Goal: Information Seeking & Learning: Find specific fact

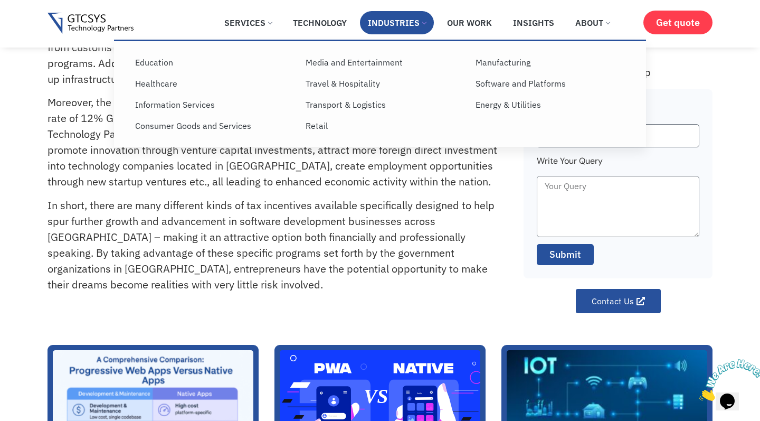
scroll to position [188, 0]
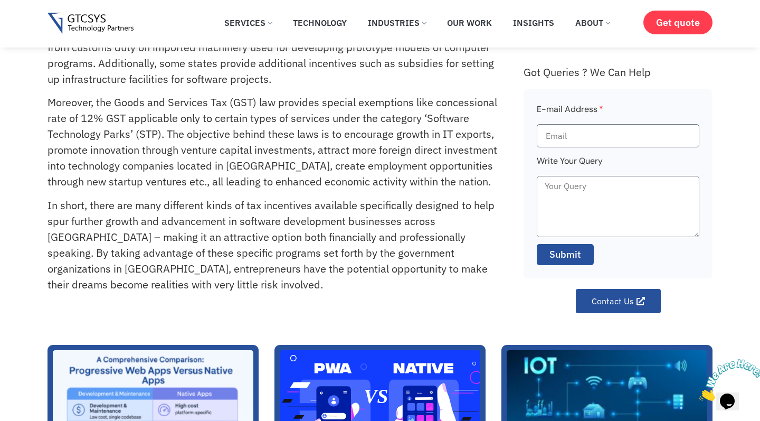
click at [220, 206] on p "In short, there are many different kinds of tax incentives available specifical…" at bounding box center [274, 244] width 452 height 95
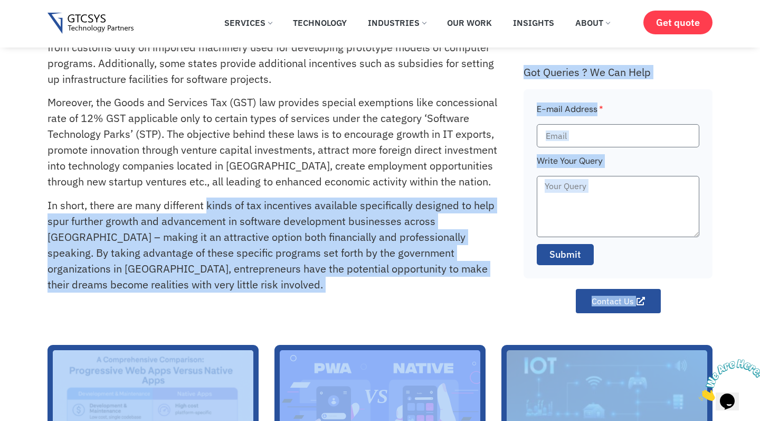
drag, startPoint x: 208, startPoint y: 204, endPoint x: 524, endPoint y: 315, distance: 334.9
click at [524, 315] on div "Home » FAQs » Are There Any Tax Incentives For Software Development Businesses …" at bounding box center [380, 317] width 760 height 1010
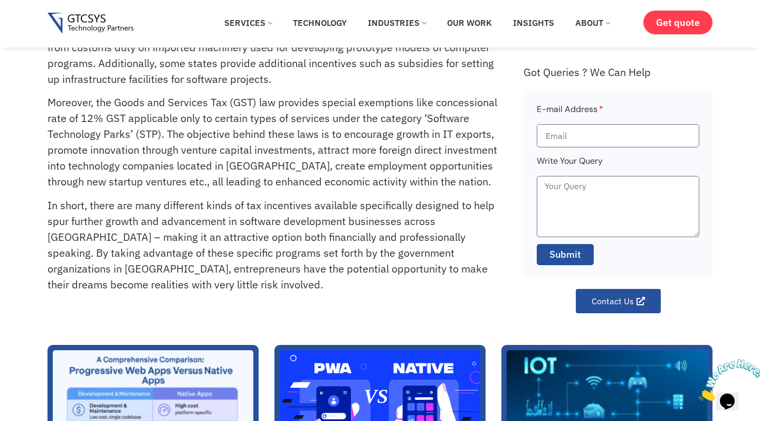
click at [377, 278] on p "In short, there are many different kinds of tax incentives available specifical…" at bounding box center [274, 244] width 452 height 95
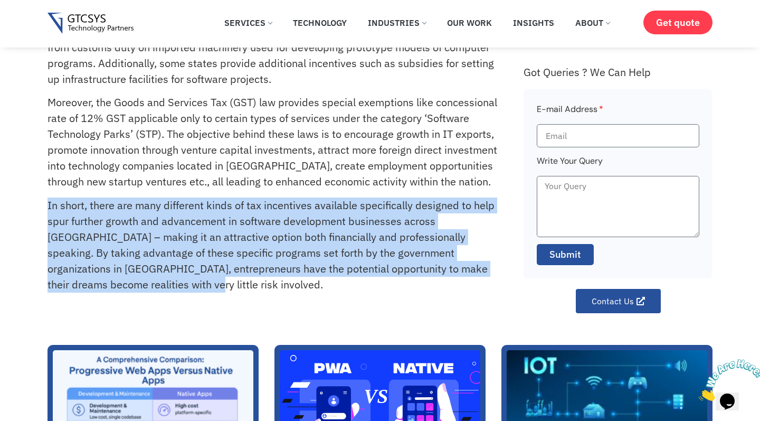
drag, startPoint x: 99, startPoint y: 287, endPoint x: 40, endPoint y: 209, distance: 97.5
click at [40, 209] on div "Are There Any Tax Incentives For Software Development Businesses In [GEOGRAPHIC…" at bounding box center [380, 73] width 760 height 480
drag, startPoint x: 50, startPoint y: 201, endPoint x: 98, endPoint y: 302, distance: 111.9
click at [98, 302] on div "Are there any tax incentives for software development businesses in [GEOGRAPHIC…" at bounding box center [281, 109] width 466 height 408
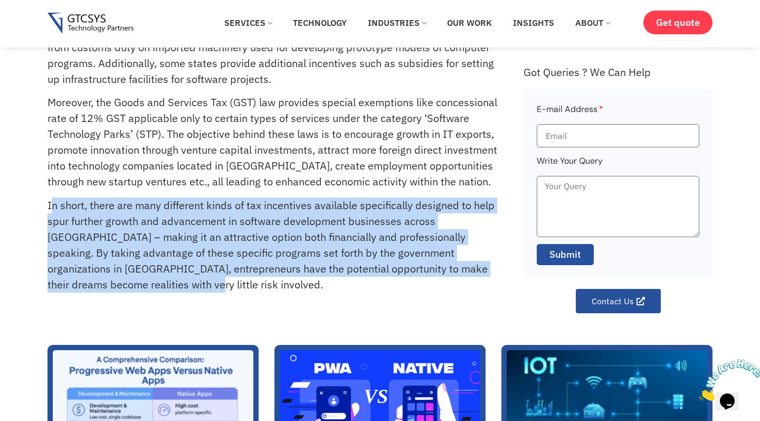
click at [98, 302] on div "Are there any tax incentives for software development businesses in [GEOGRAPHIC…" at bounding box center [281, 109] width 466 height 408
drag, startPoint x: 115, startPoint y: 300, endPoint x: 7, endPoint y: 196, distance: 149.3
click at [7, 196] on div "Are There Any Tax Incentives For Software Development Businesses In [GEOGRAPHIC…" at bounding box center [380, 73] width 760 height 480
drag, startPoint x: 23, startPoint y: 197, endPoint x: 115, endPoint y: 283, distance: 125.5
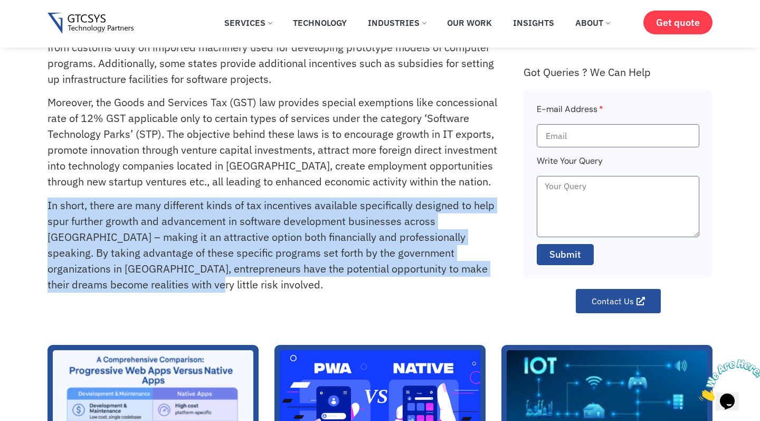
click at [115, 283] on div "Are There Any Tax Incentives For Software Development Businesses In [GEOGRAPHIC…" at bounding box center [380, 73] width 760 height 480
click at [115, 283] on p "In short, there are many different kinds of tax incentives available specifical…" at bounding box center [274, 244] width 452 height 95
